Goal: Entertainment & Leisure: Consume media (video, audio)

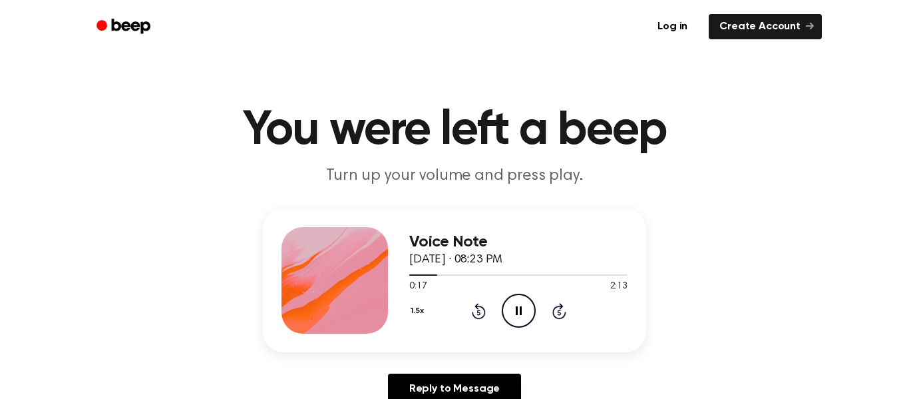
click at [491, 44] on div "Log in Create Account" at bounding box center [454, 26] width 735 height 53
click at [421, 312] on div "1.5x" at bounding box center [418, 311] width 19 height 21
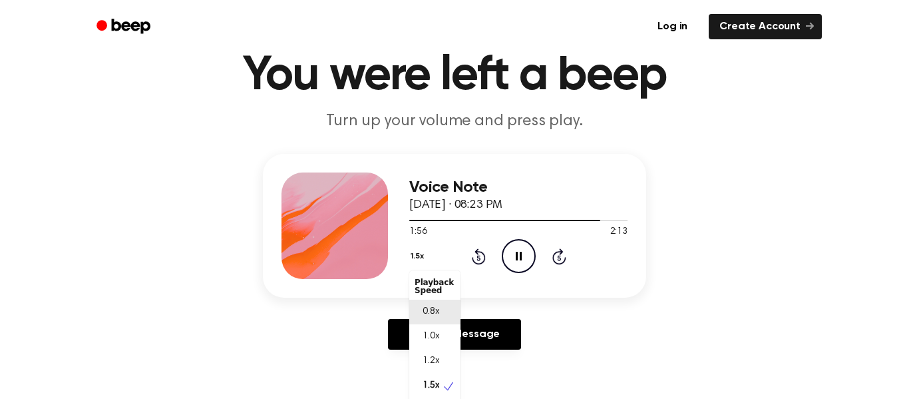
scroll to position [6, 0]
click at [701, 272] on div "Voice Note September 30, 2024 · 08:23 PM 1:59 2:13 Your browser does not suppor…" at bounding box center [454, 257] width 877 height 206
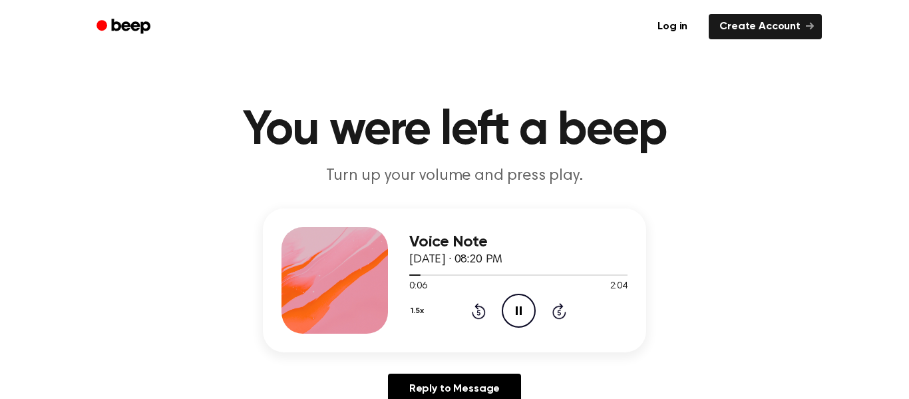
click at [428, 315] on div "1.5x" at bounding box center [418, 311] width 19 height 21
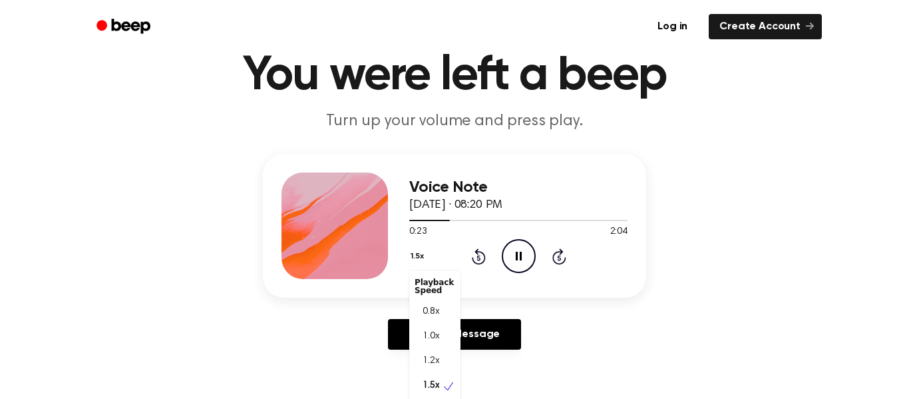
scroll to position [6, 0]
click at [689, 220] on div "Voice Note [DATE] · 08:20 PM 0:29 2:04 Your browser does not support the [objec…" at bounding box center [454, 257] width 877 height 206
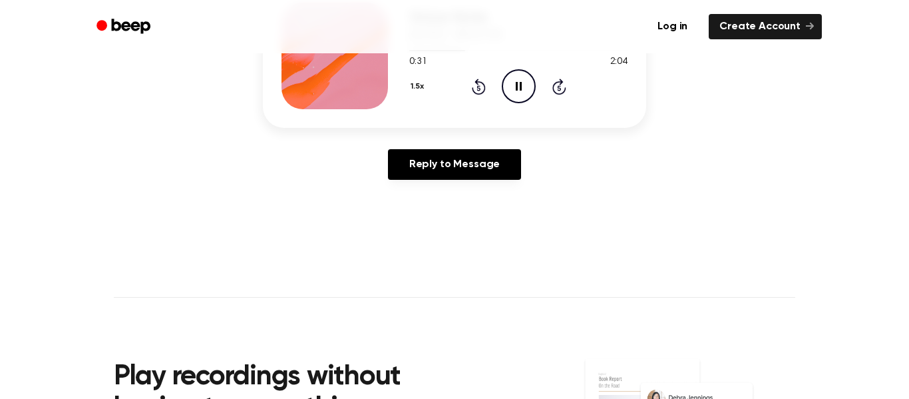
scroll to position [220, 0]
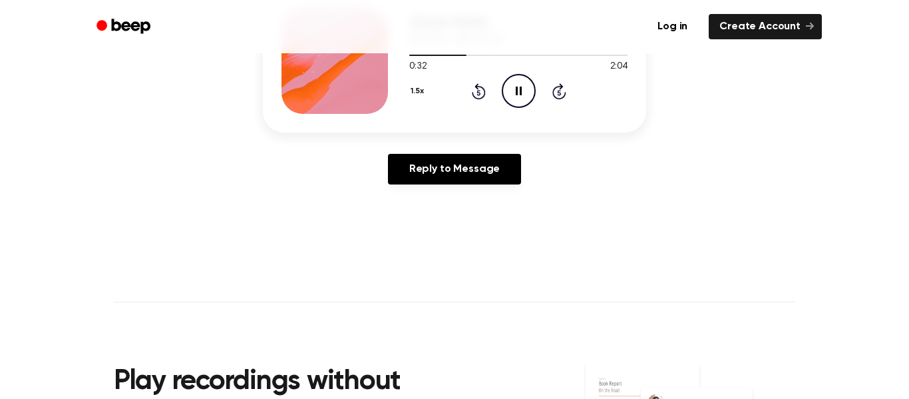
click at [423, 81] on button "1.5x" at bounding box center [418, 91] width 19 height 23
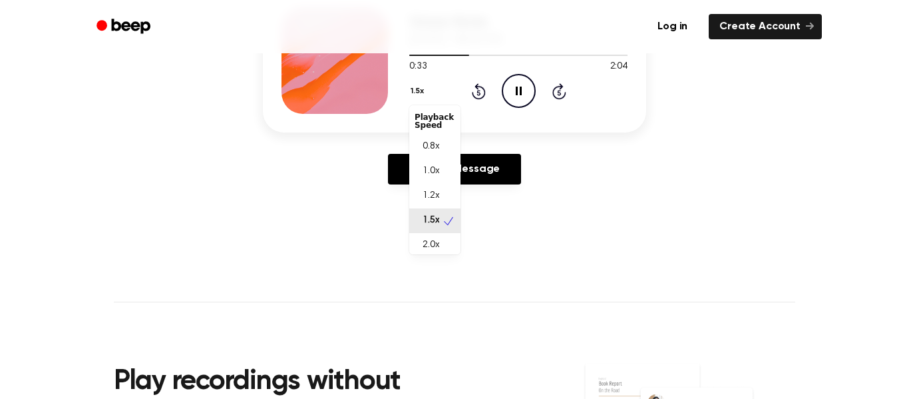
scroll to position [6, 0]
click at [444, 249] on div "2.0x" at bounding box center [434, 239] width 51 height 25
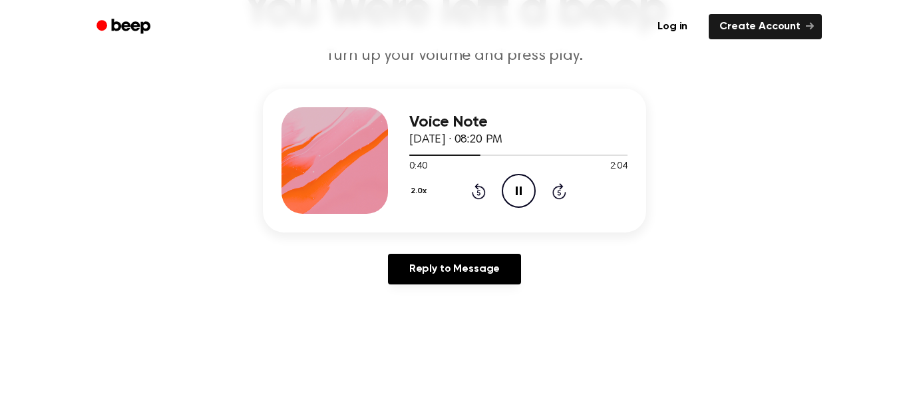
scroll to position [121, 0]
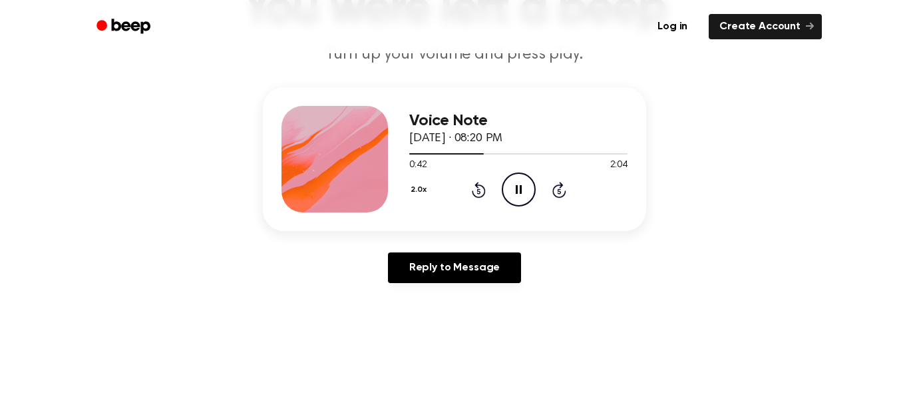
click at [418, 190] on button "2.0x" at bounding box center [420, 189] width 22 height 23
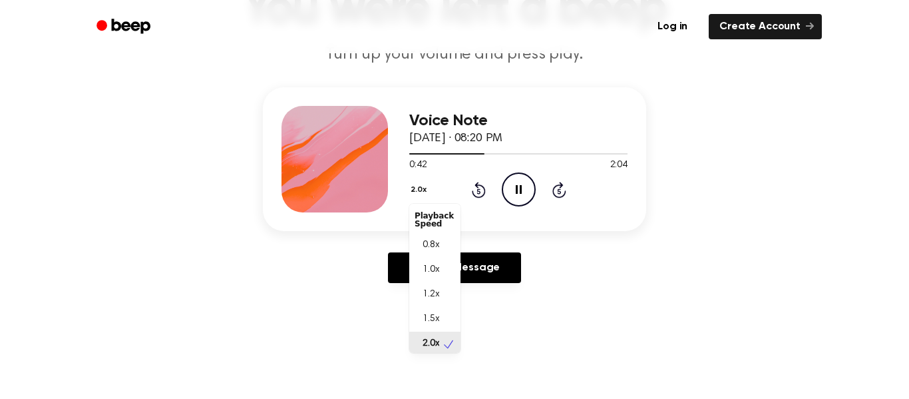
scroll to position [3, 0]
click at [688, 290] on div "Voice Note [DATE] · 08:20 PM 0:53 2:04 Your browser does not support the [objec…" at bounding box center [454, 190] width 877 height 206
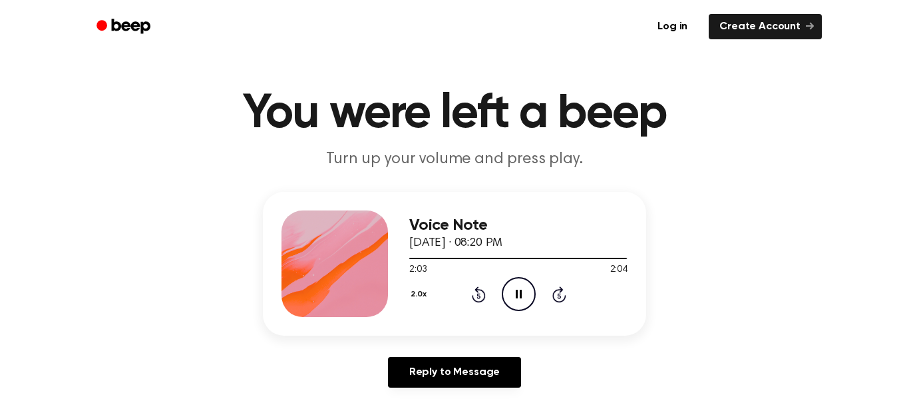
scroll to position [0, 0]
